Goal: Transaction & Acquisition: Purchase product/service

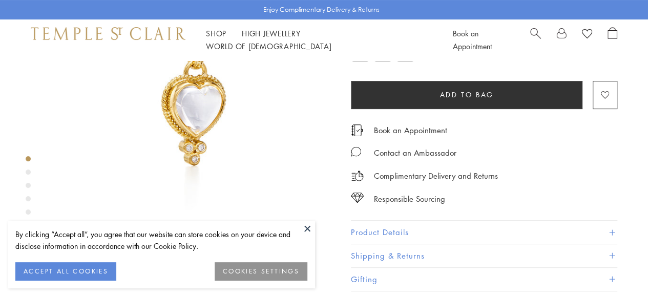
click at [502, 109] on button "Add to bag" at bounding box center [466, 95] width 231 height 28
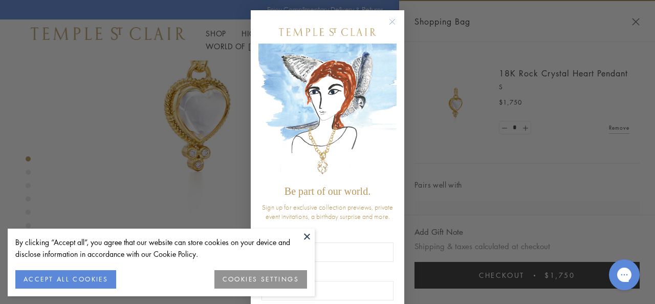
click at [307, 228] on button at bounding box center [307, 235] width 15 height 15
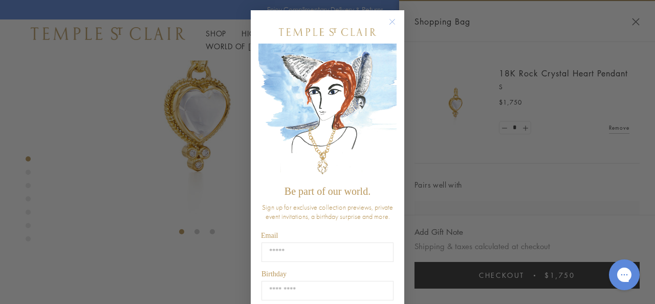
click at [389, 19] on circle "Close dialog" at bounding box center [393, 22] width 12 height 12
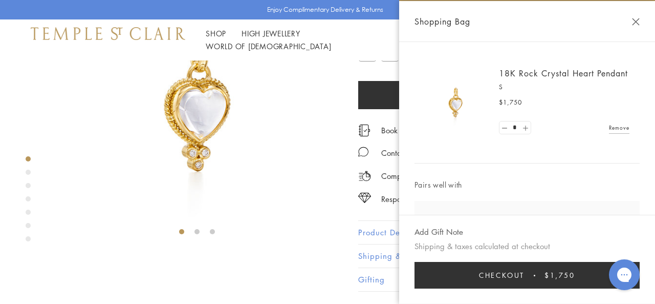
click at [528, 127] on link at bounding box center [525, 127] width 10 height 13
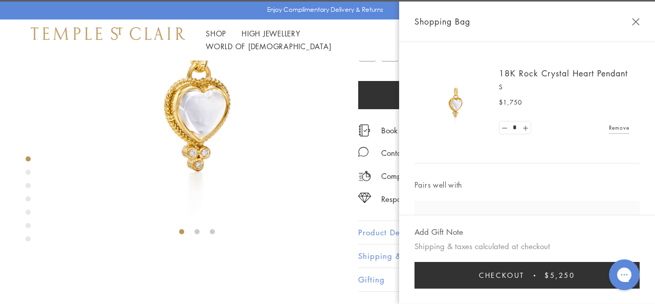
click at [528, 127] on link at bounding box center [525, 127] width 10 height 13
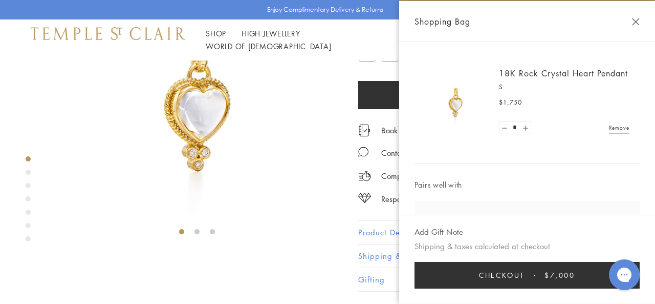
click at [528, 127] on link at bounding box center [525, 127] width 10 height 13
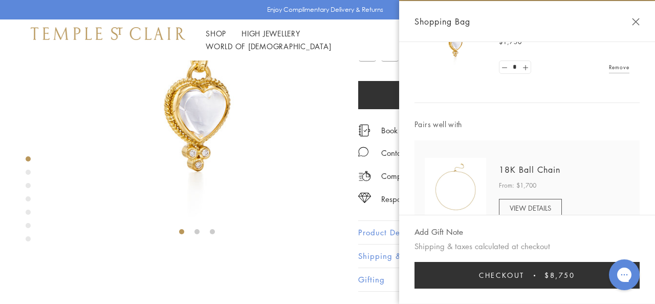
scroll to position [95, 0]
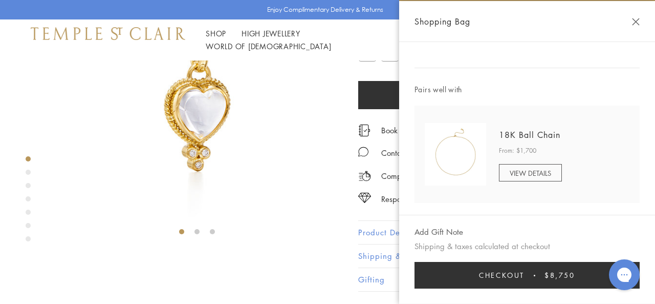
click at [534, 273] on button "Checkout $8,750" at bounding box center [527, 275] width 225 height 27
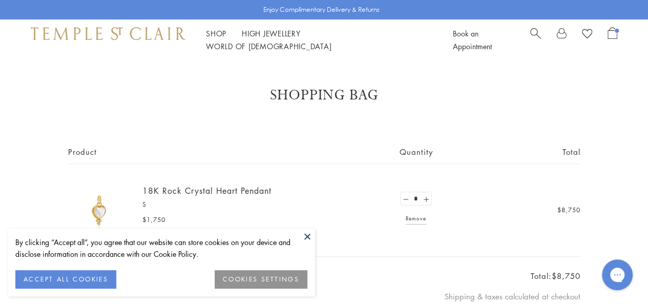
click at [307, 237] on button at bounding box center [307, 235] width 15 height 15
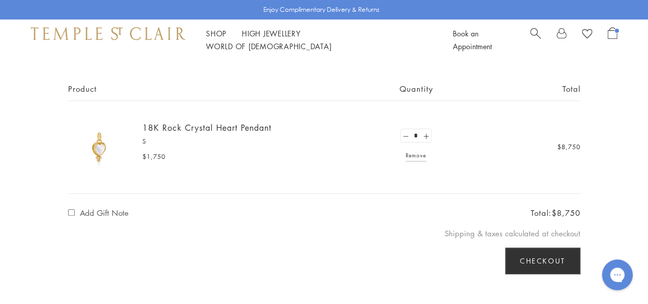
scroll to position [67, 0]
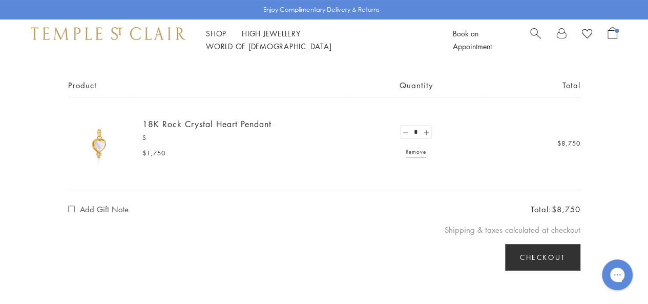
click at [528, 246] on button "Checkout" at bounding box center [542, 257] width 75 height 27
